Goal: Task Accomplishment & Management: Manage account settings

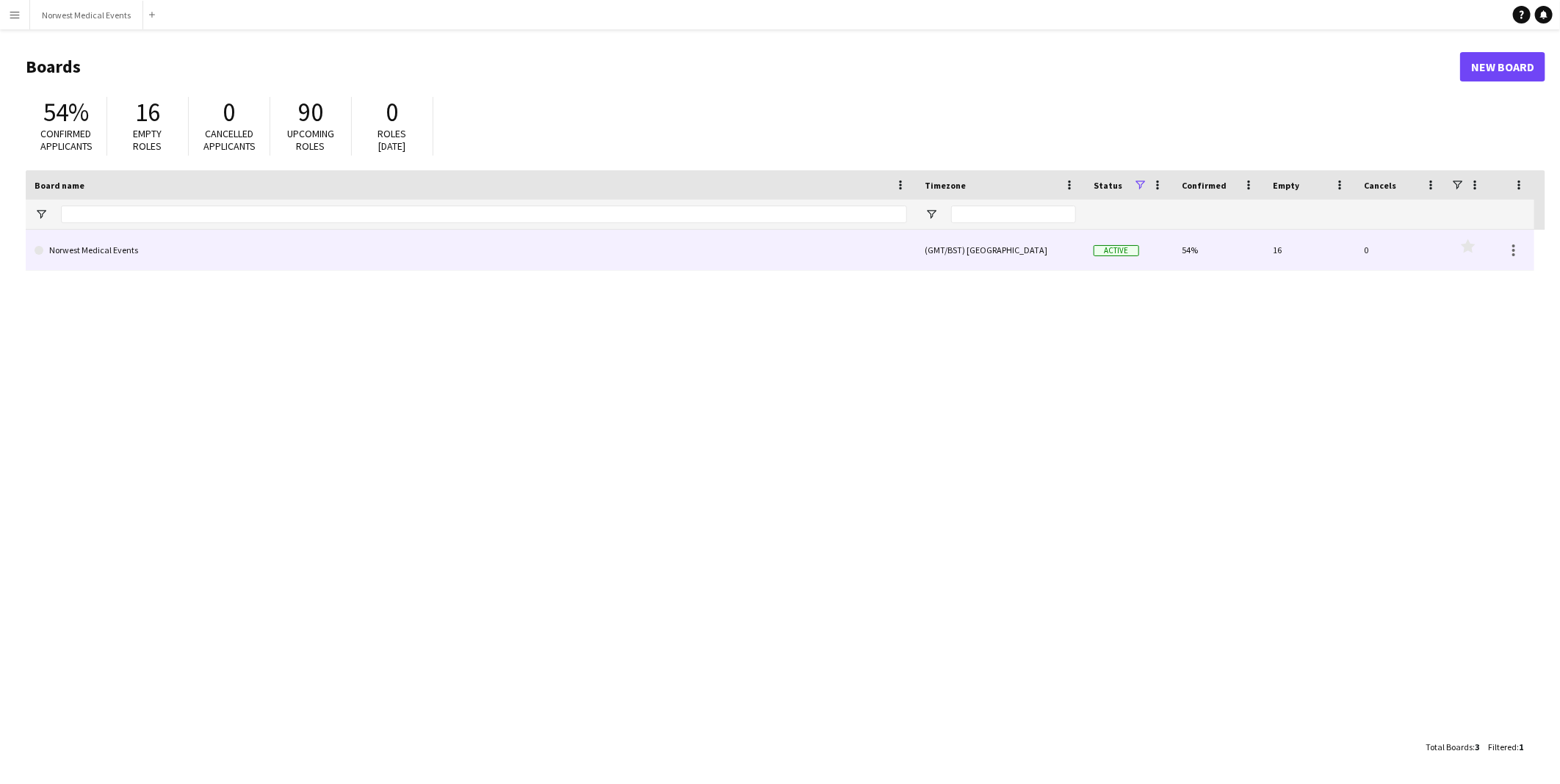
click at [312, 259] on link "Norwest Medical Events" at bounding box center [470, 250] width 872 height 41
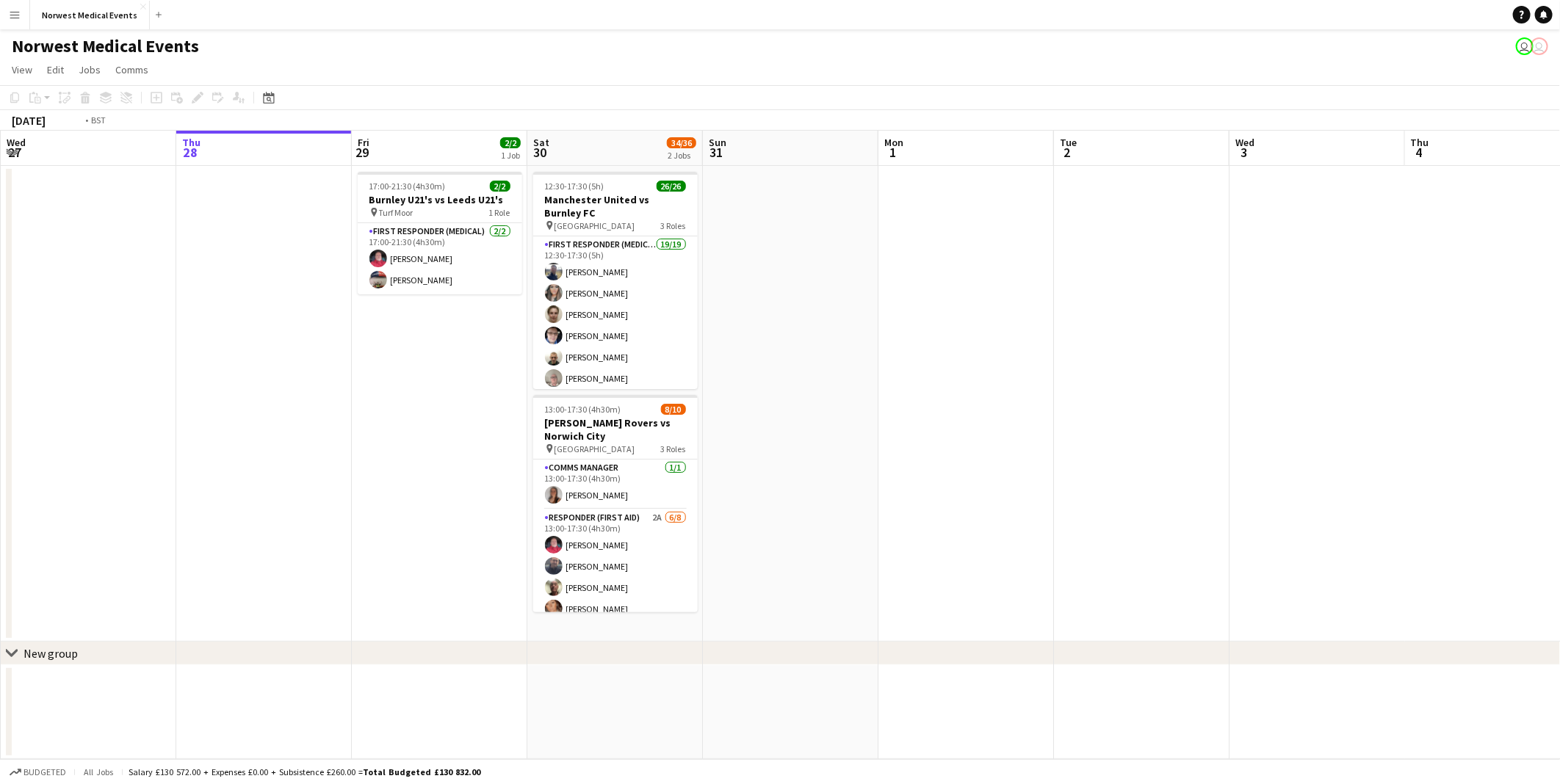
drag, startPoint x: 1110, startPoint y: 575, endPoint x: 653, endPoint y: 540, distance: 458.3
click at [1146, 575] on app-calendar-viewport "Mon 25 Tue 26 12/12 1 Job Wed 27 Thu 28 Fri 29 2/2 1 Job Sat 30 34/36 2 Jobs Su…" at bounding box center [780, 445] width 1560 height 628
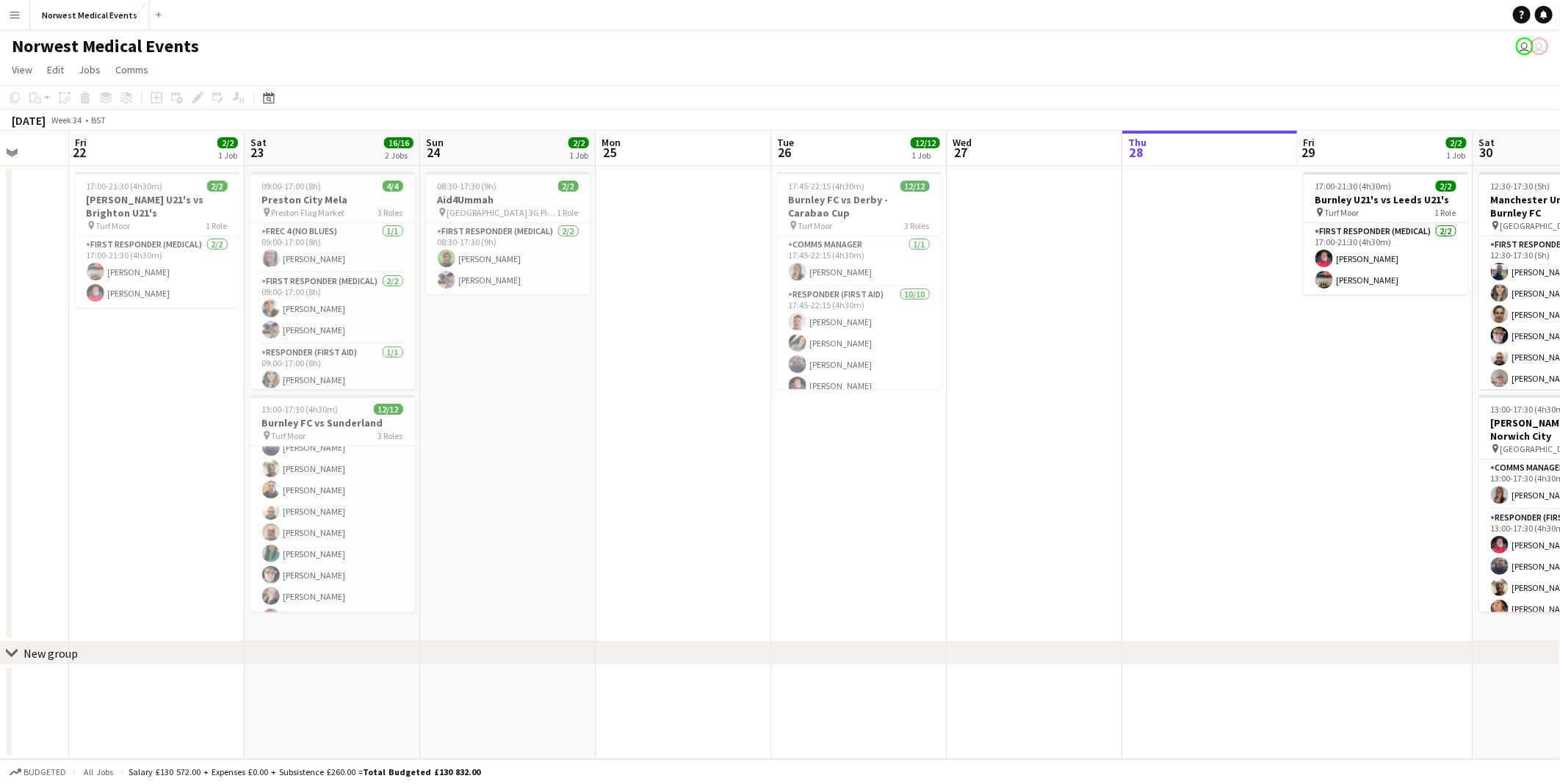
scroll to position [145, 0]
drag, startPoint x: 84, startPoint y: 522, endPoint x: 1024, endPoint y: 610, distance: 944.1
click at [1027, 610] on app-calendar-viewport "Tue 19 Wed 20 Thu 21 Fri 22 2/2 1 Job Sat 23 16/16 2 Jobs Sun 24 2/2 1 Job Mon …" at bounding box center [780, 445] width 1560 height 628
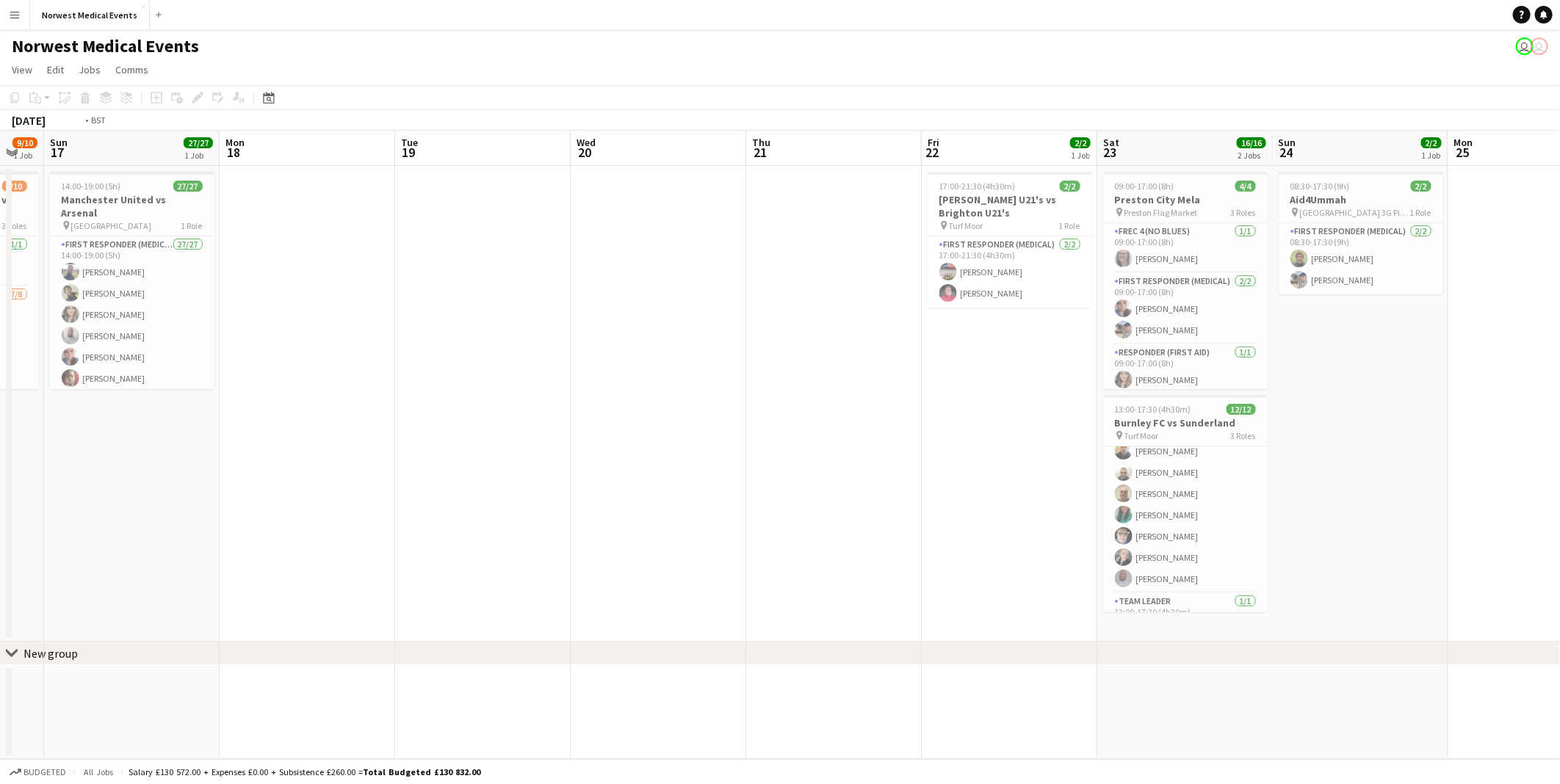
drag, startPoint x: 81, startPoint y: 515, endPoint x: 1040, endPoint y: 545, distance: 959.5
click at [1038, 545] on app-calendar-viewport "Thu 14 Fri 15 Sat 16 9/10 1 Job Sun 17 27/27 1 Job Mon 18 Tue 19 Wed 20 Thu 21 …" at bounding box center [780, 445] width 1560 height 628
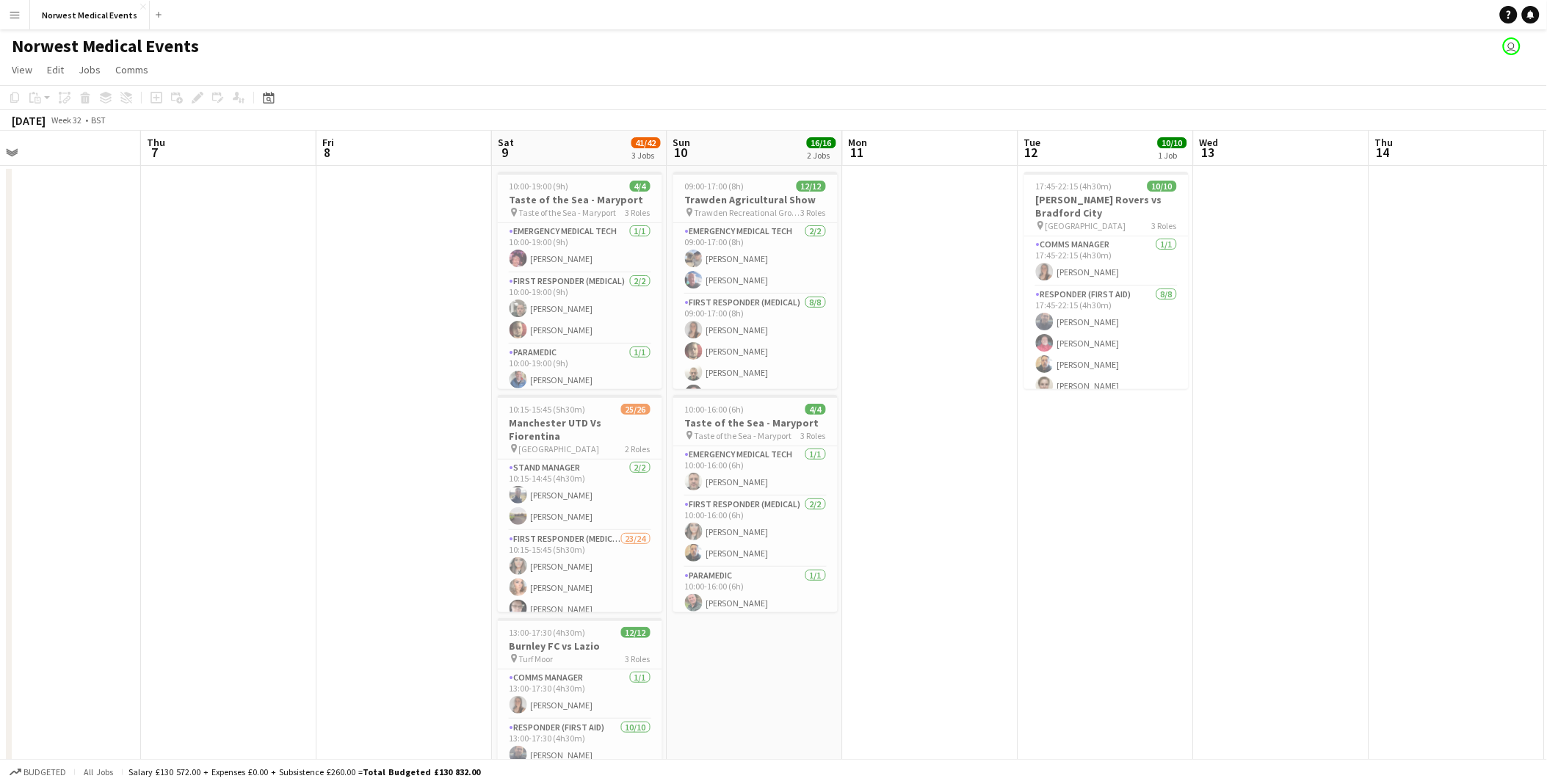
drag, startPoint x: 515, startPoint y: 548, endPoint x: 1342, endPoint y: 589, distance: 828.0
click at [1342, 589] on app-calendar-viewport "Mon 4 Tue 5 Wed 6 Thu 7 Fri 8 Sat 9 41/42 3 Jobs Sun 10 16/16 2 Jobs Mon 11 Tue…" at bounding box center [773, 532] width 1547 height 802
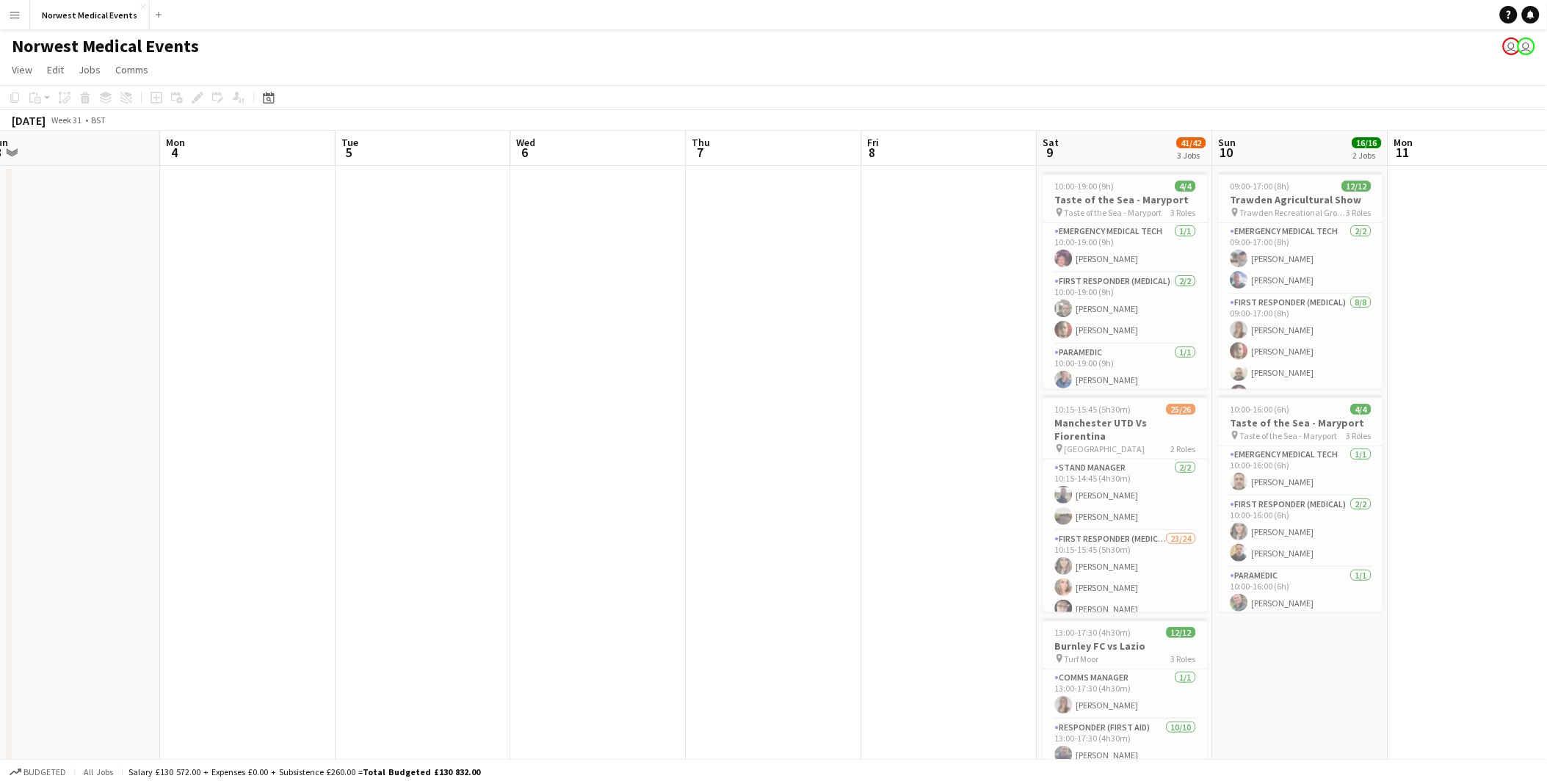
scroll to position [0, 453]
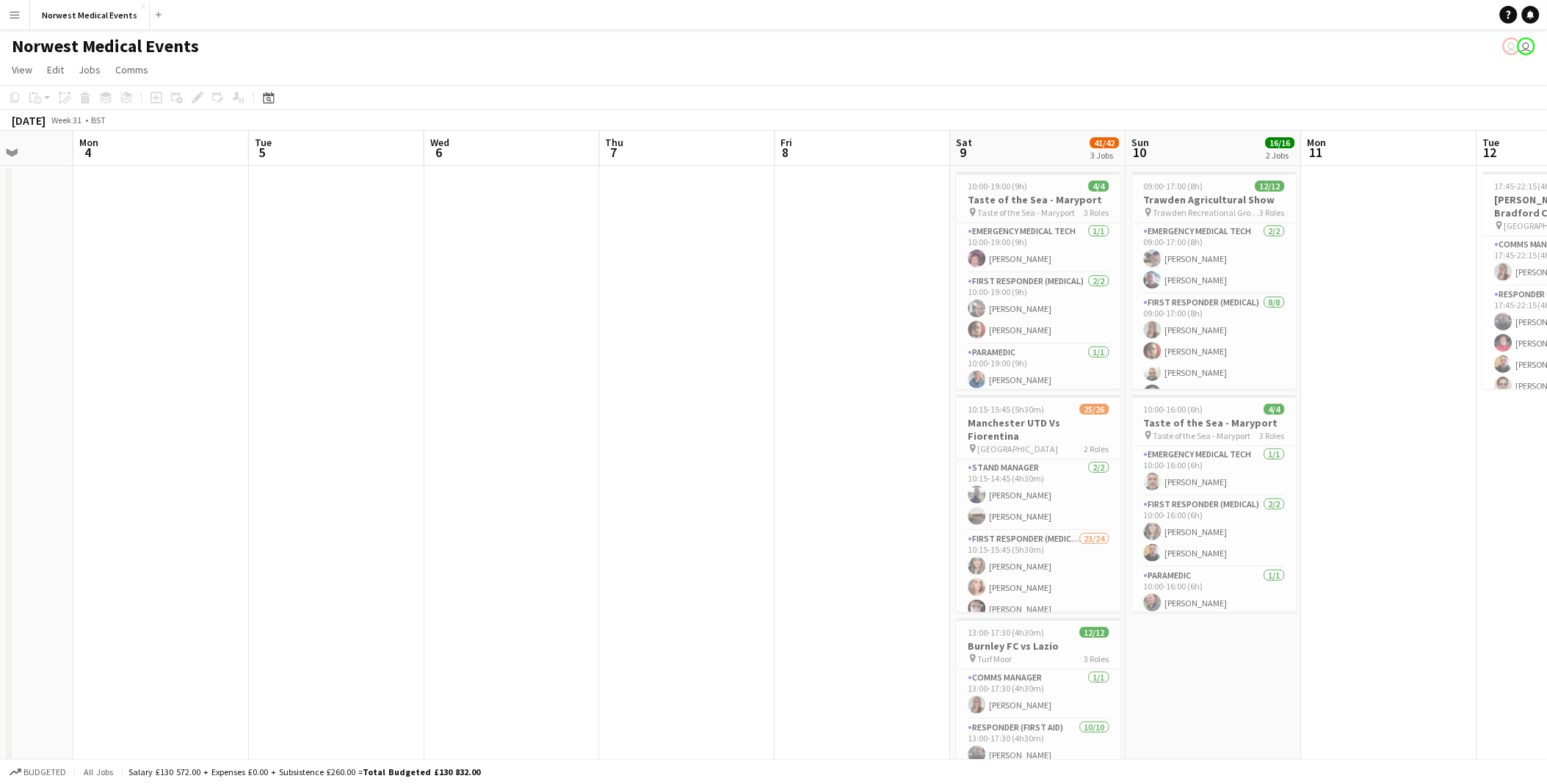
drag, startPoint x: 452, startPoint y: 460, endPoint x: 560, endPoint y: 471, distance: 108.6
click at [560, 471] on app-calendar-viewport "Fri 1 Sat 2 Sun 3 Mon 4 Tue 5 Wed 6 Thu 7 Fri 8 Sat 9 41/42 3 Jobs Sun 10 16/16…" at bounding box center [773, 532] width 1547 height 802
click at [1224, 274] on app-card-role "Emergency Medical Tech [DATE] 09:00-17:00 (8h) [PERSON_NAME] [PERSON_NAME]" at bounding box center [1214, 258] width 164 height 71
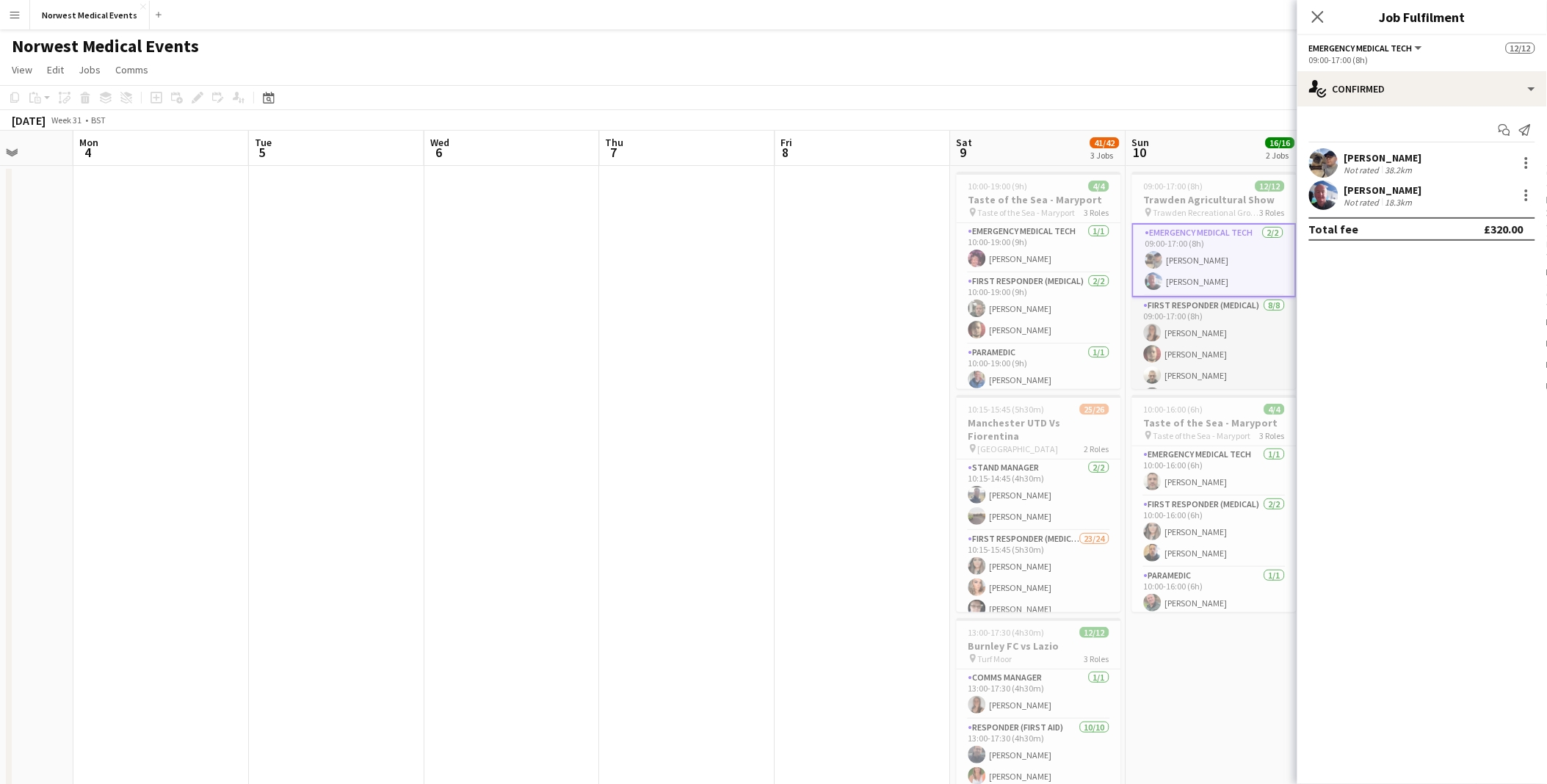
click at [1200, 349] on app-card-role "First Responder (Medical) [DATE] 09:00-17:00 (8h) [PERSON_NAME] [PERSON_NAME] […" at bounding box center [1214, 397] width 164 height 199
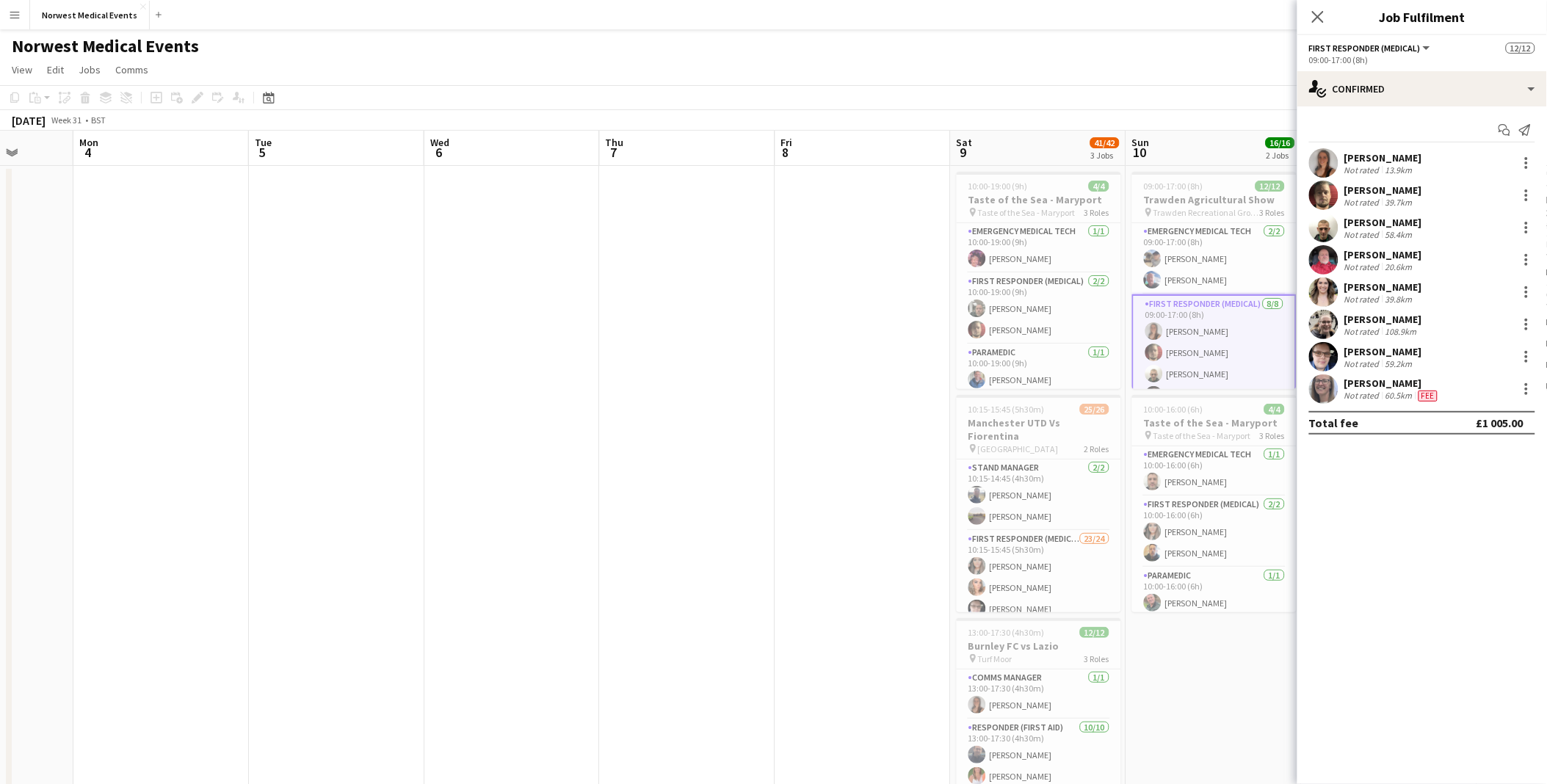
scroll to position [177, 0]
click at [1525, 251] on div at bounding box center [1526, 260] width 18 height 18
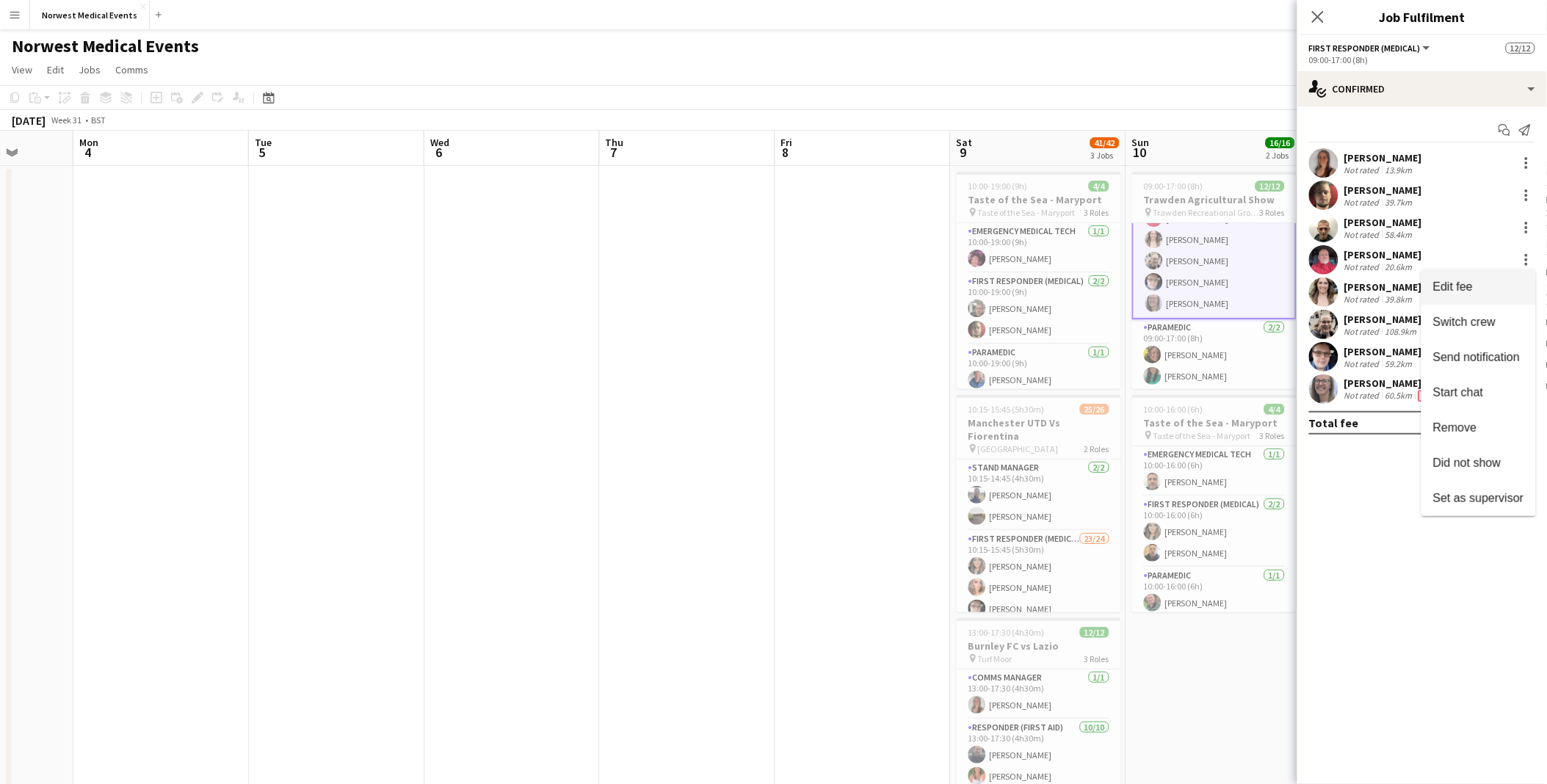
click at [1464, 297] on button "Edit fee" at bounding box center [1478, 287] width 114 height 35
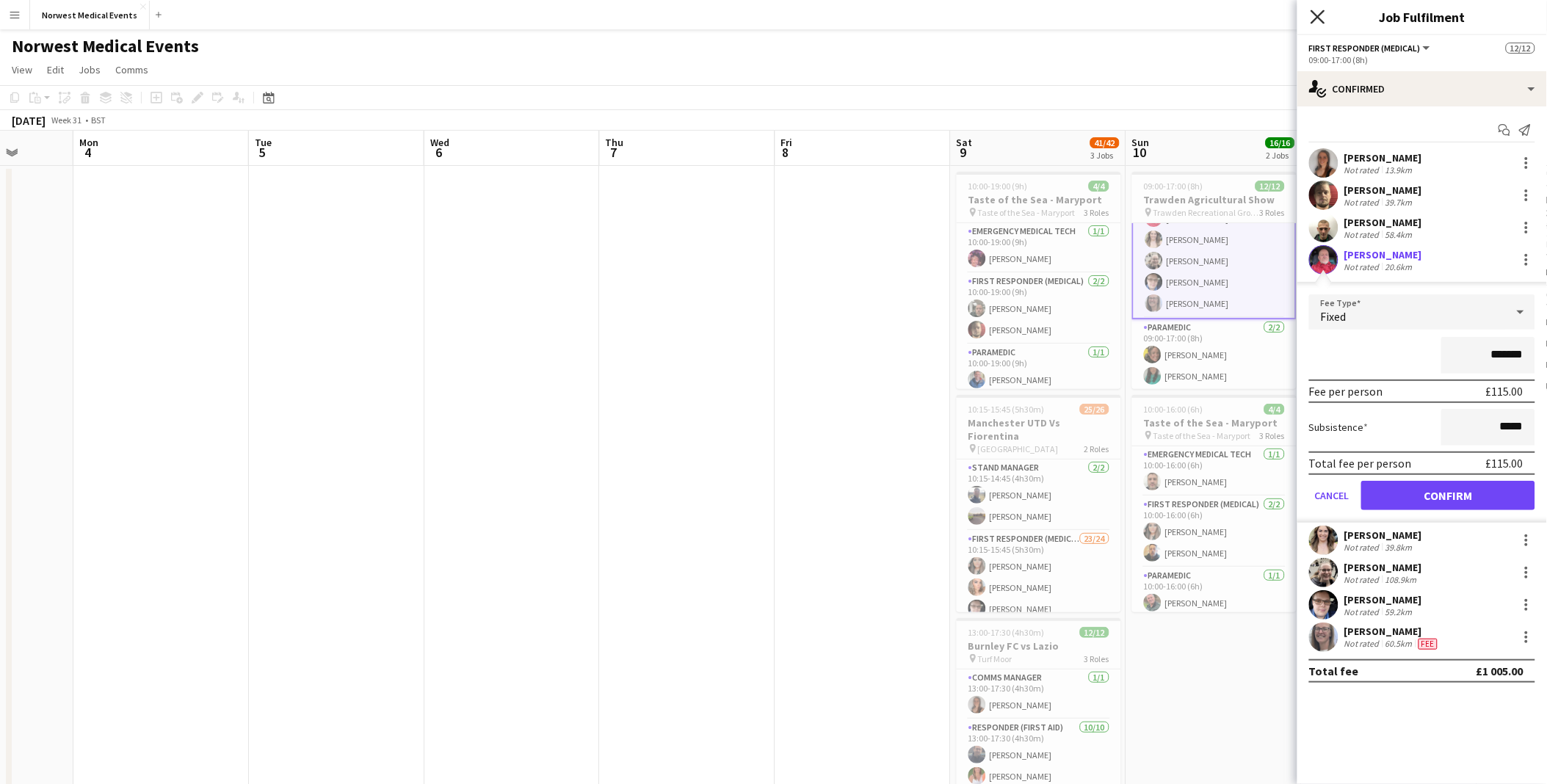
click at [1313, 13] on icon "Close pop-in" at bounding box center [1317, 16] width 14 height 14
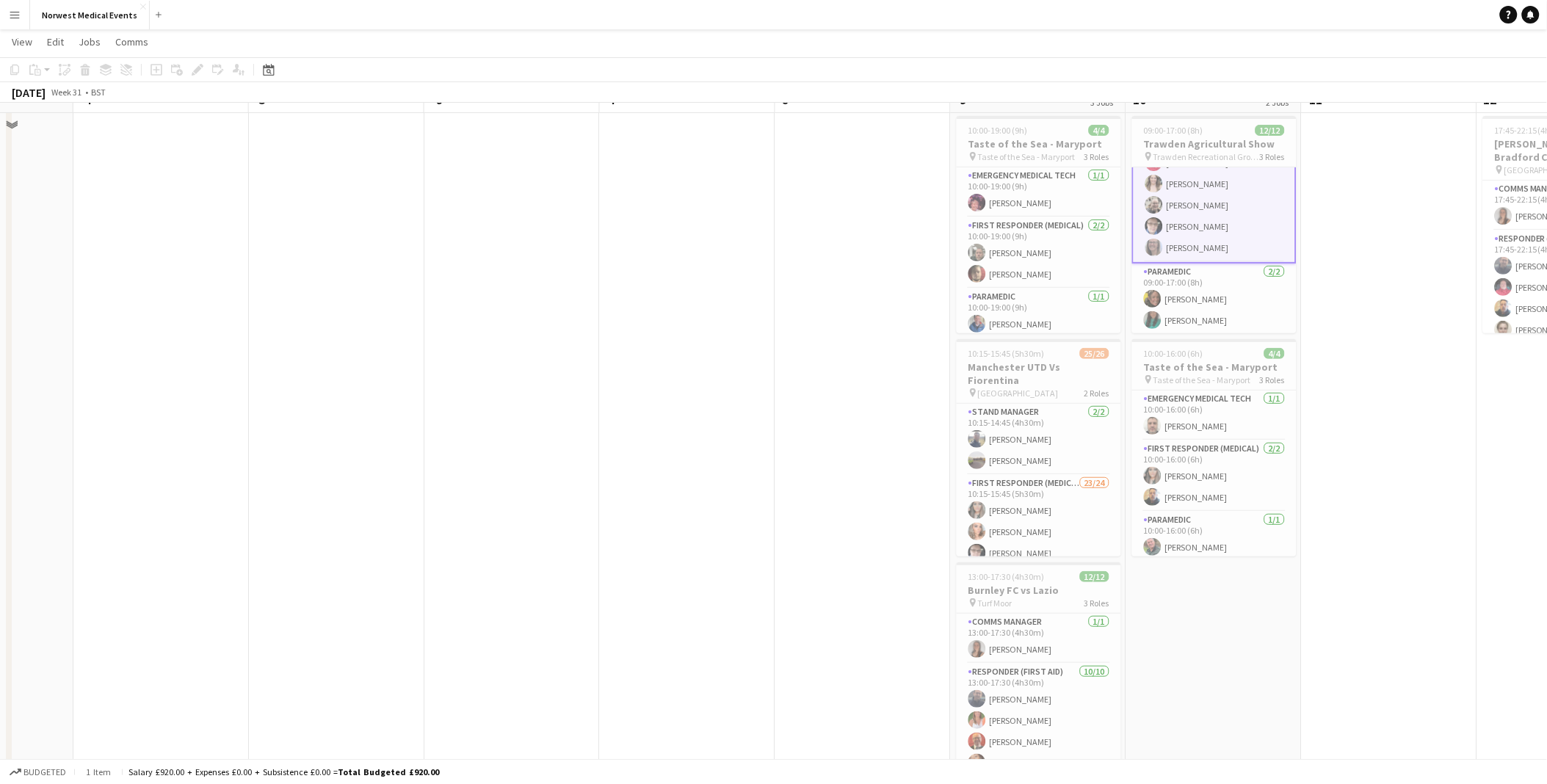
scroll to position [0, 0]
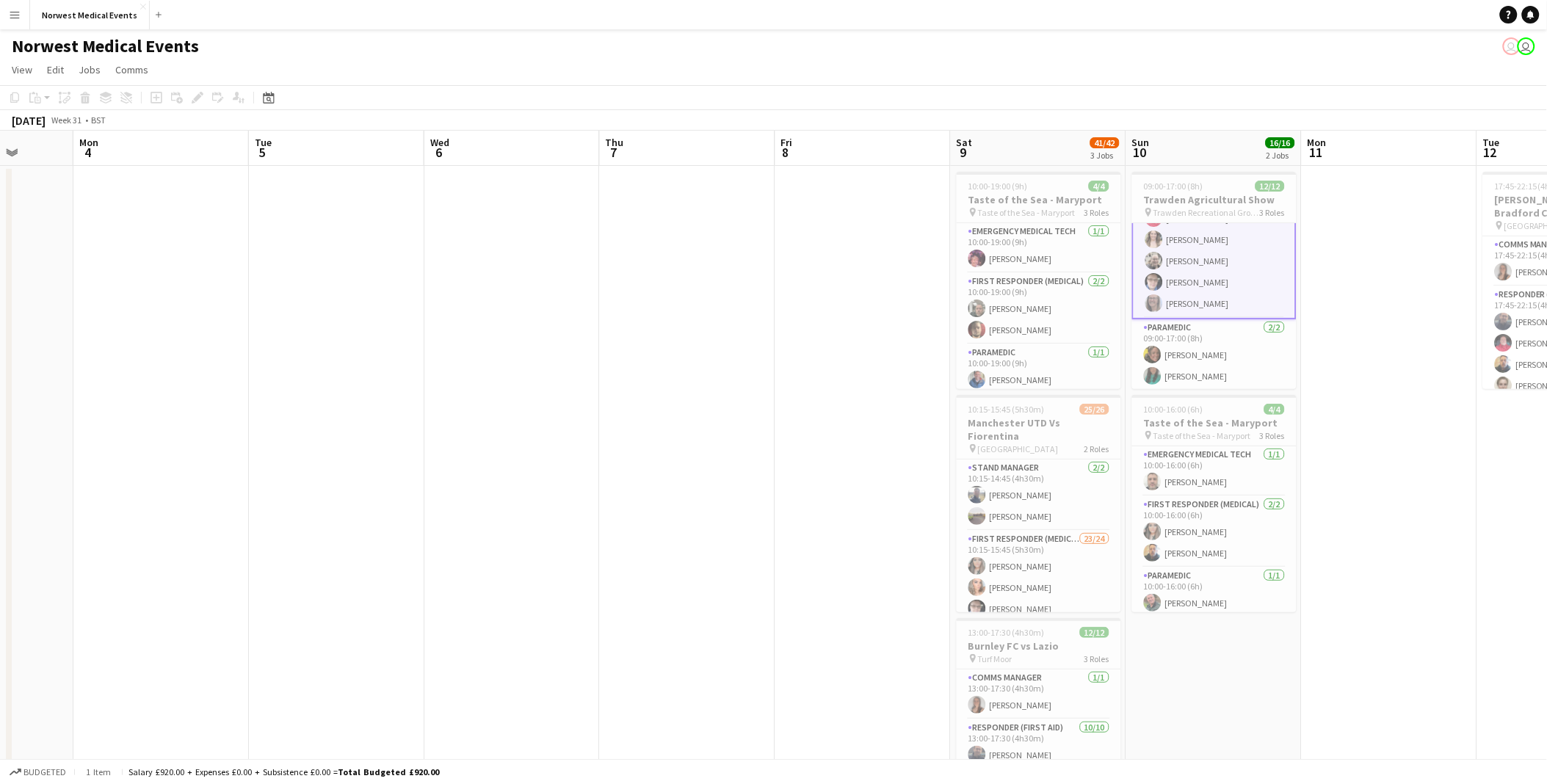
click at [1239, 99] on app-toolbar "Copy Paste Paste Ctrl+V Paste with crew Ctrl+Shift+V Paste linked Job [GEOGRAPH…" at bounding box center [773, 97] width 1547 height 25
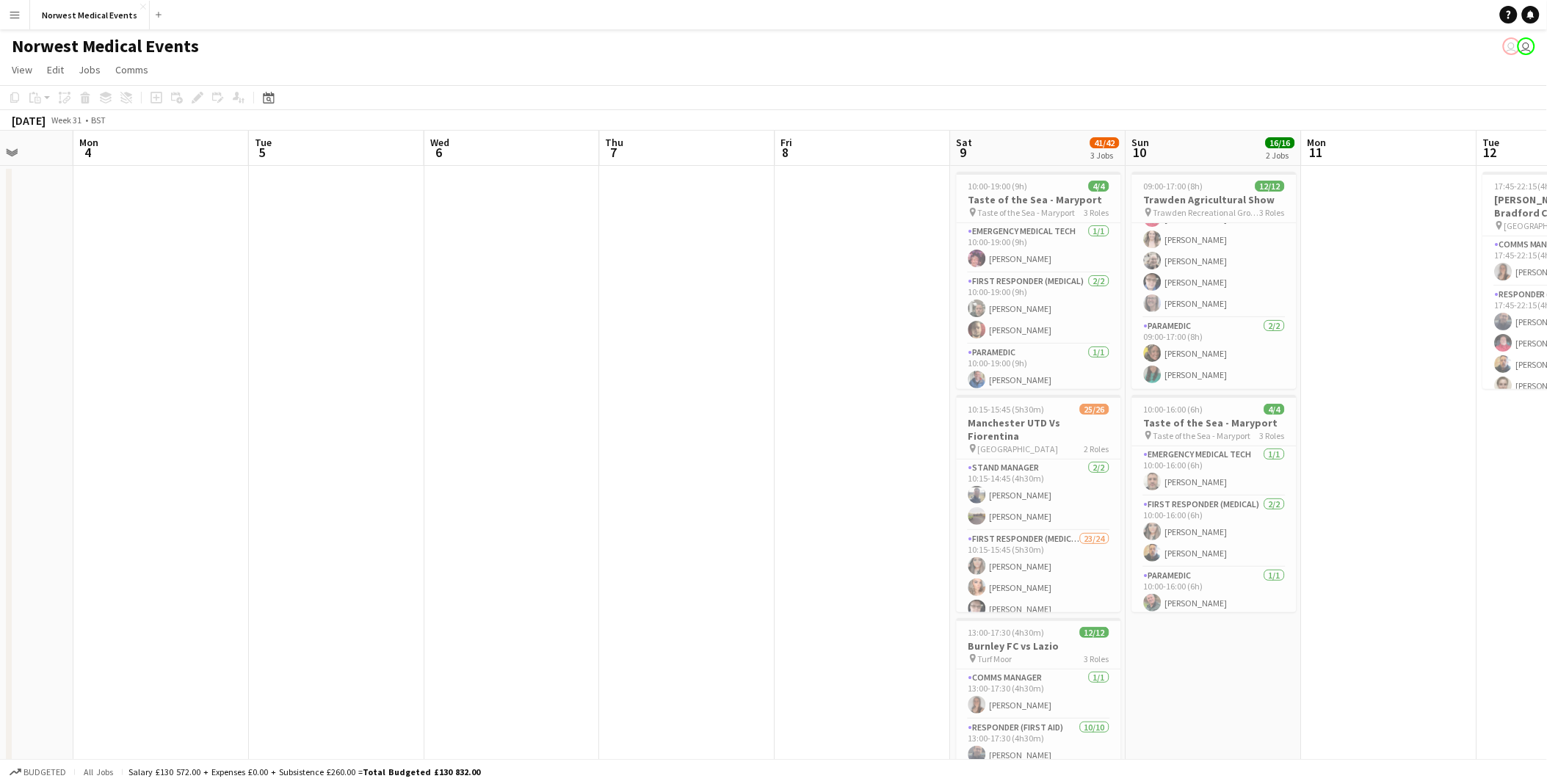
scroll to position [176, 0]
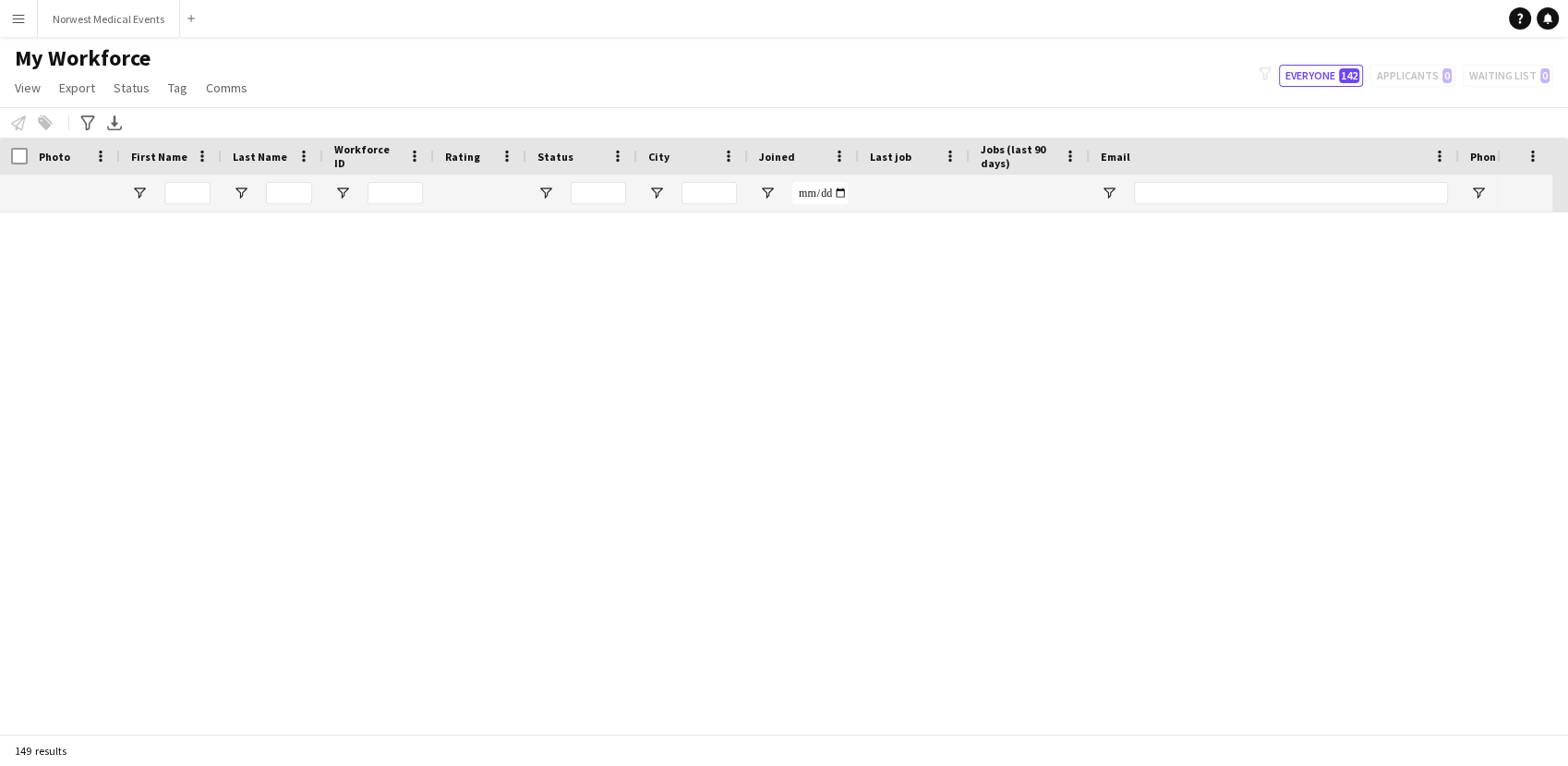
scroll to position [5764, 0]
